Goal: Information Seeking & Learning: Learn about a topic

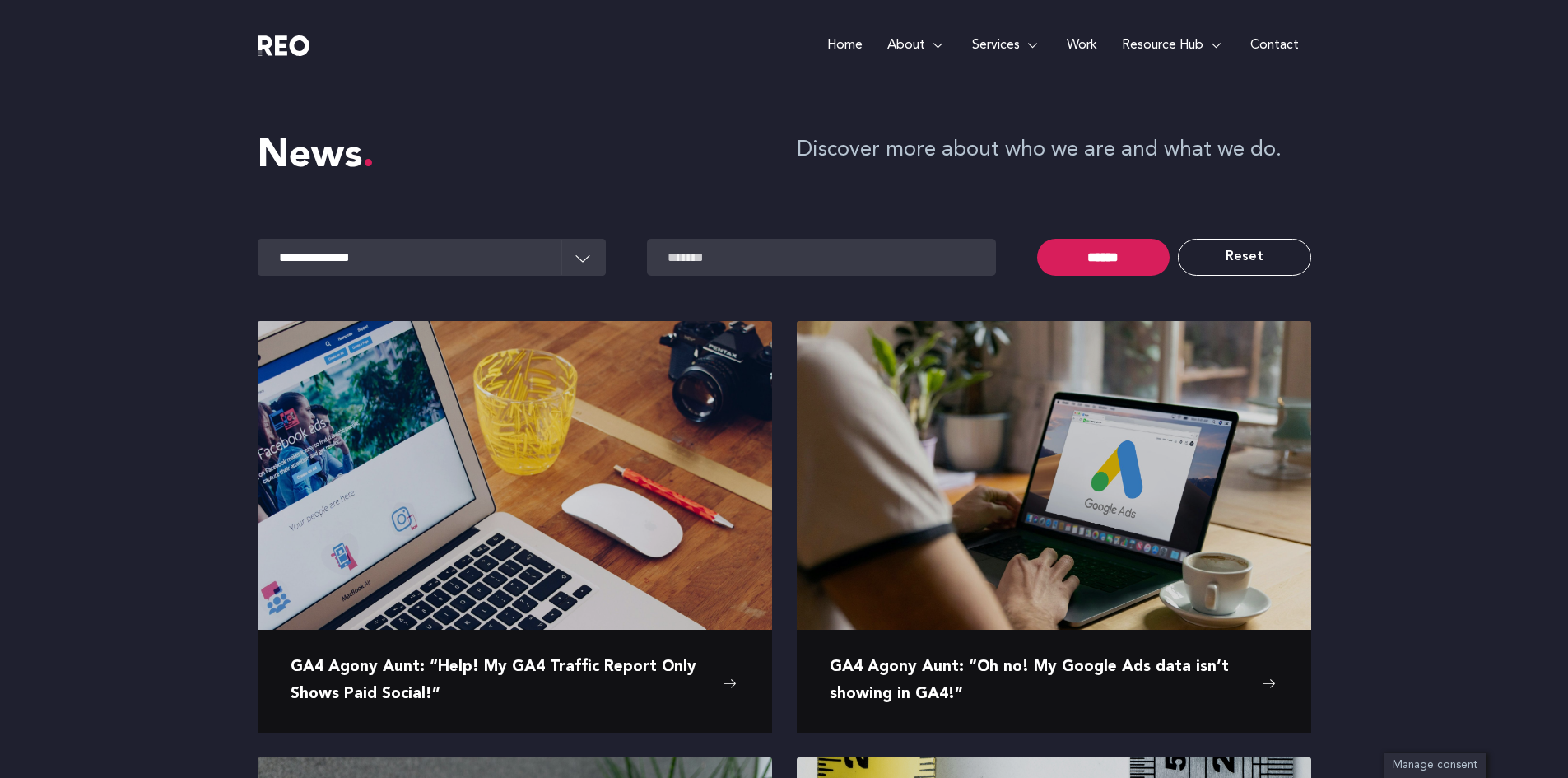
click at [941, 666] on span "GA4 Agony Aunt: “Oh no! My Google Ads data isn’t showing in GA4!”" at bounding box center [1040, 681] width 424 height 53
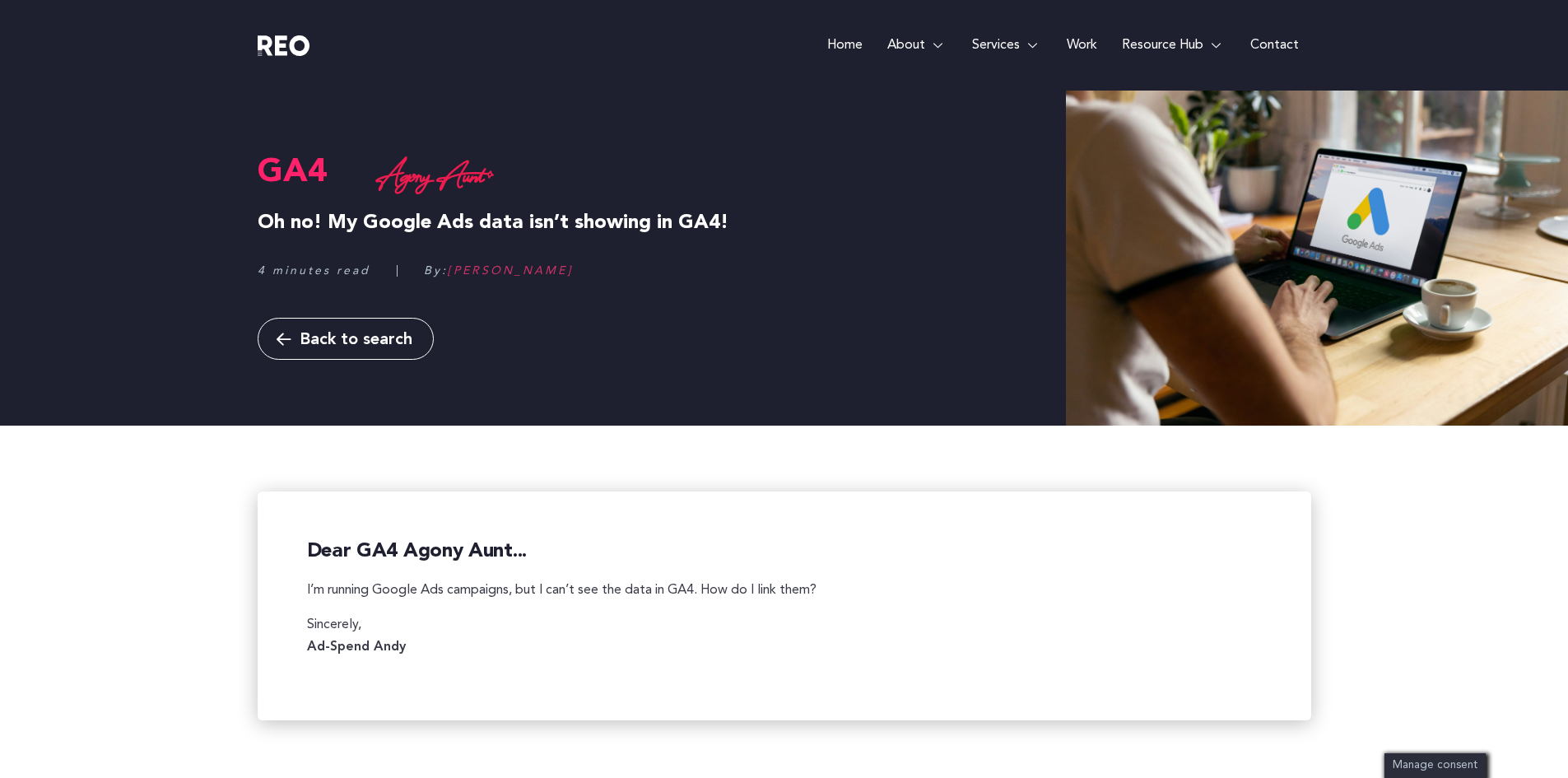
click at [1057, 308] on div "GA4 Oh no! My Google Ads data isn’t showing in GA4! 4 minutes read By: Andrew F…" at bounding box center [784, 257] width 1053 height 335
